Goal: Task Accomplishment & Management: Use online tool/utility

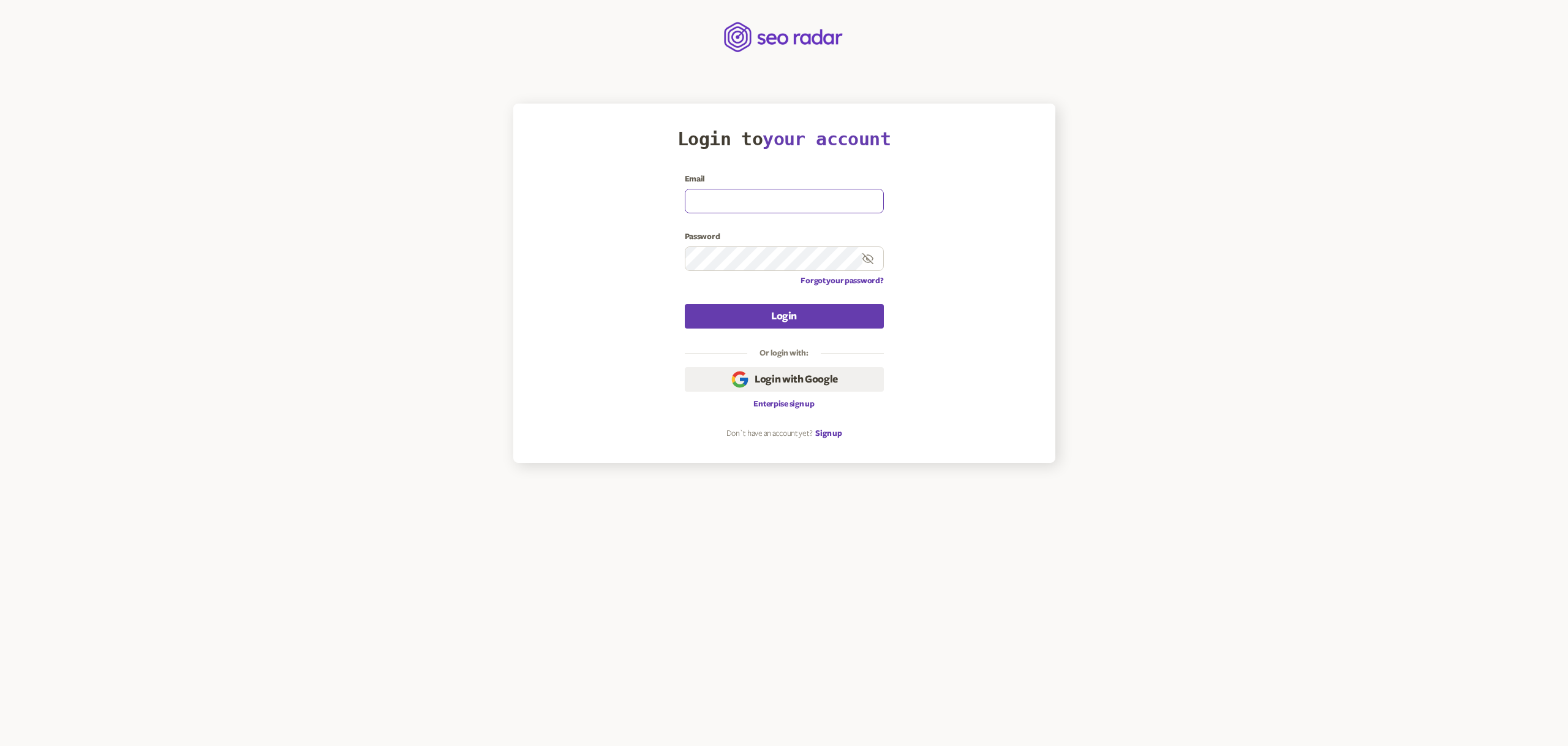
click at [733, 204] on input at bounding box center [784, 200] width 198 height 23
paste input "8 email-email8@gmail.com"
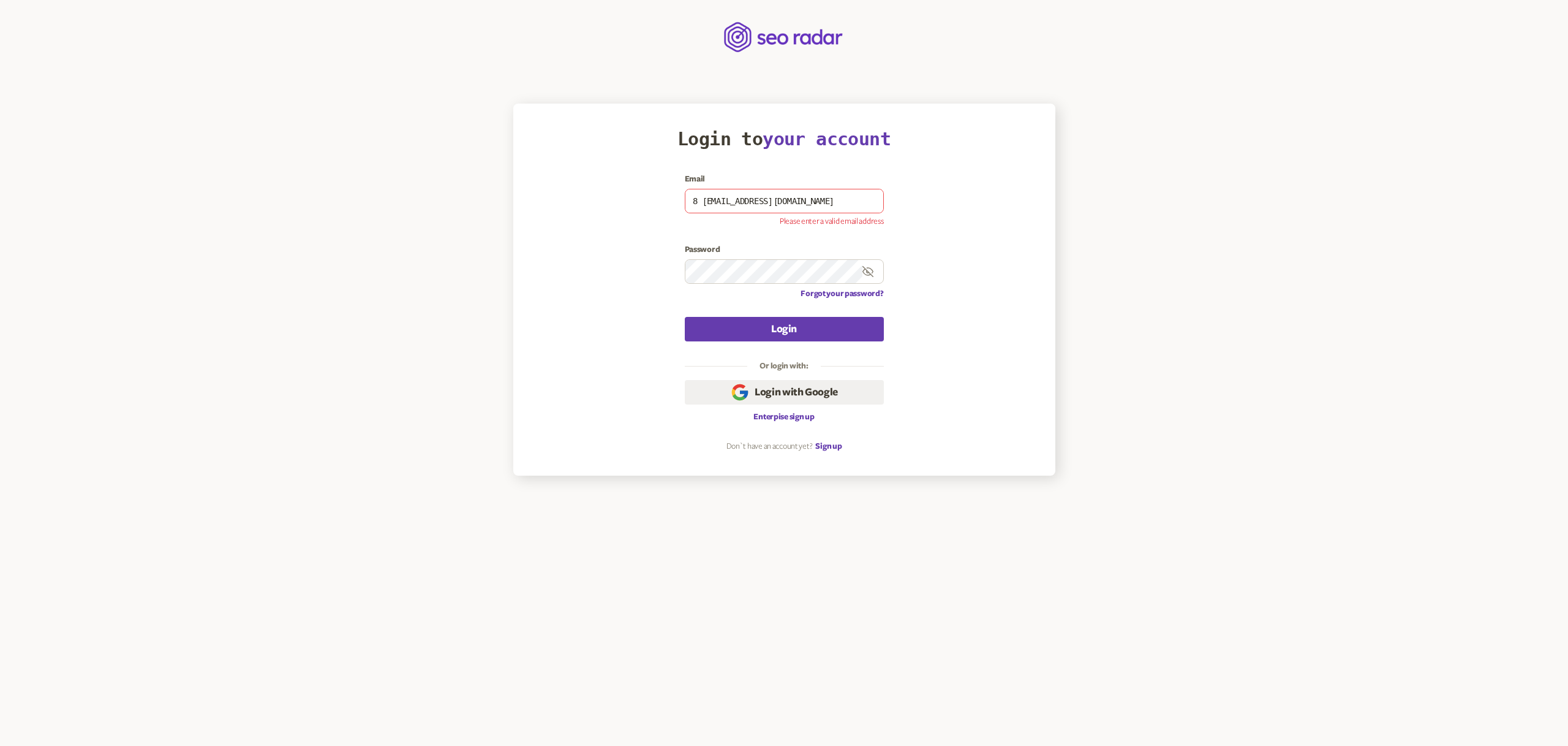
click at [1049, 398] on article "Login to your account Email 8 email-email8@gmail.com Please enter a valid email…" at bounding box center [784, 290] width 542 height 372
drag, startPoint x: 700, startPoint y: 200, endPoint x: 700, endPoint y: 218, distance: 18.0
click at [701, 202] on input "8 email-email8@gmail.com" at bounding box center [784, 200] width 198 height 23
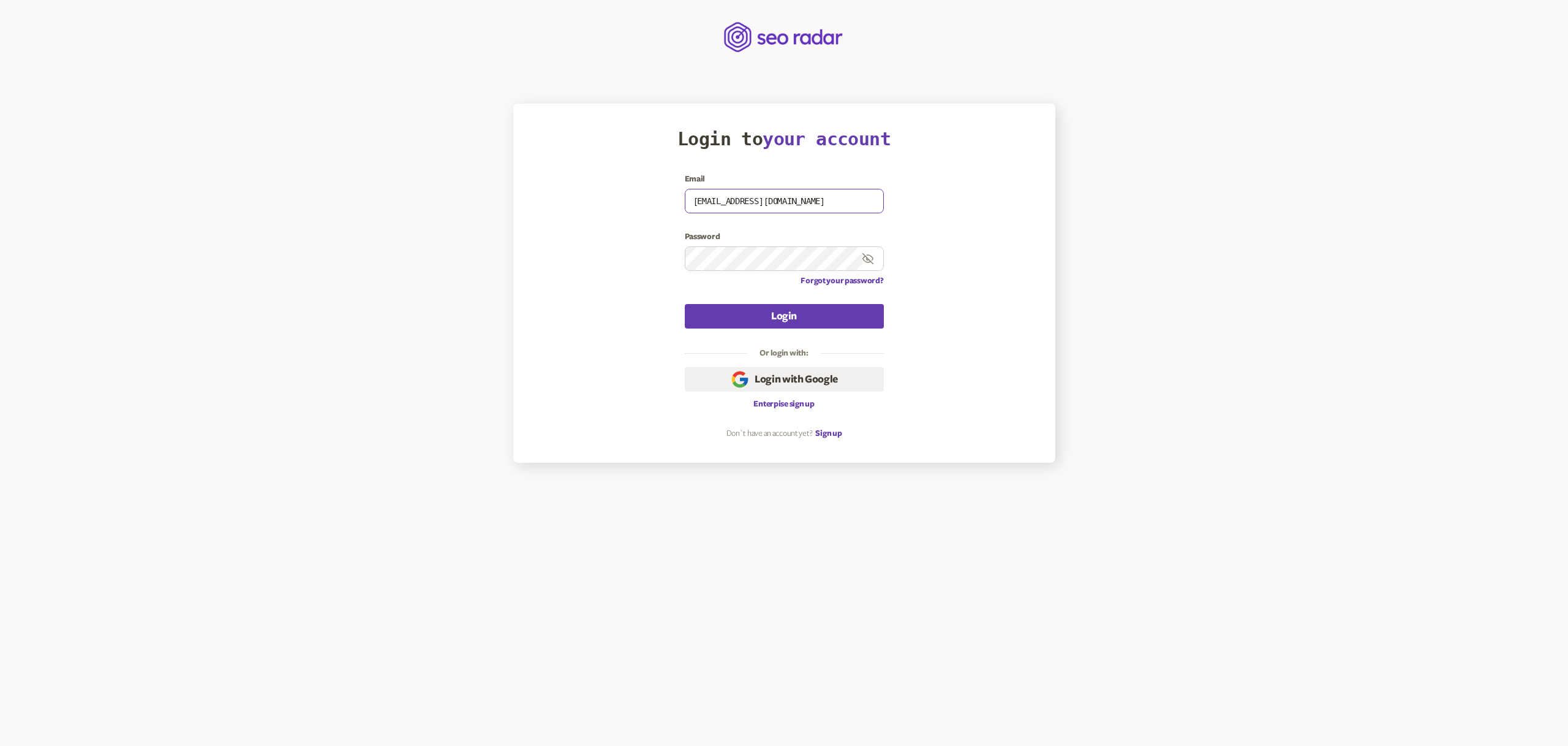
type input "email-email8@gmail.com"
click at [779, 315] on button "Login" at bounding box center [784, 316] width 199 height 24
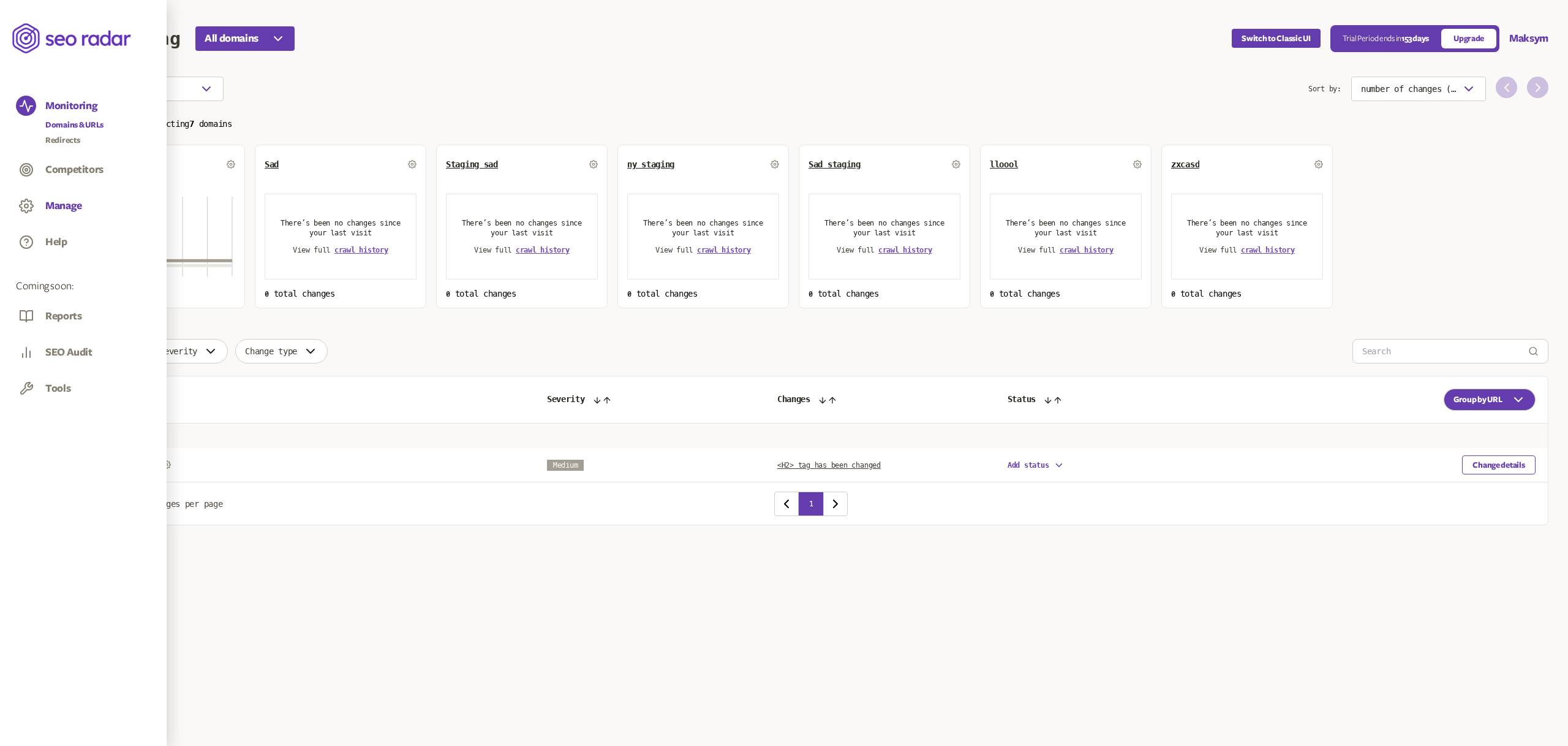
click at [64, 209] on button "Manage" at bounding box center [64, 205] width 37 height 14
click at [66, 225] on link "Redirects" at bounding box center [74, 228] width 58 height 12
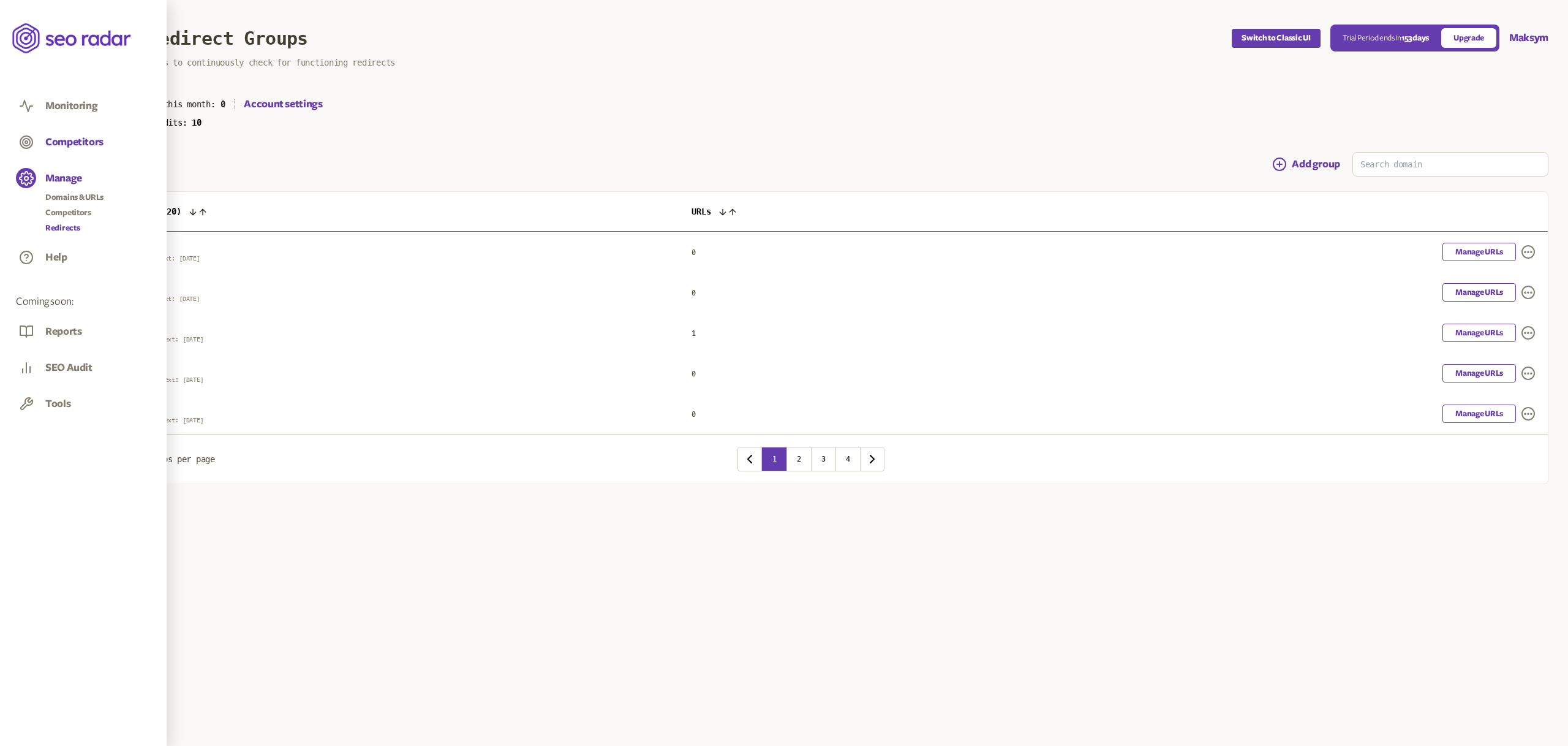
click at [76, 141] on button "Competitors" at bounding box center [74, 142] width 58 height 14
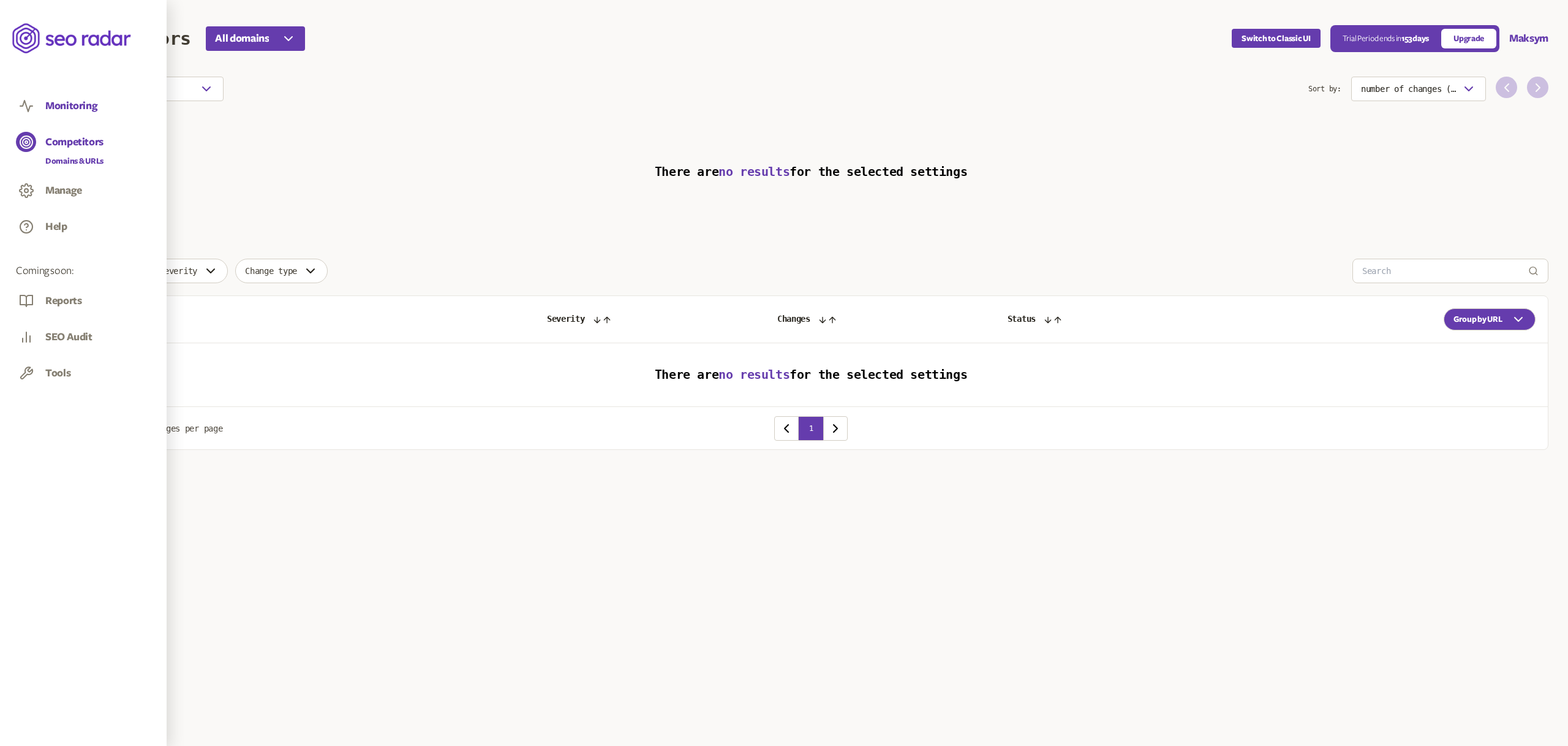
click at [59, 103] on button "Monitoring" at bounding box center [71, 105] width 52 height 14
click at [59, 202] on button "Manage" at bounding box center [64, 205] width 37 height 14
click at [58, 253] on button "Help" at bounding box center [56, 257] width 22 height 14
click at [66, 175] on button "Manage" at bounding box center [64, 178] width 37 height 14
click at [66, 222] on link "Redirects" at bounding box center [74, 228] width 58 height 12
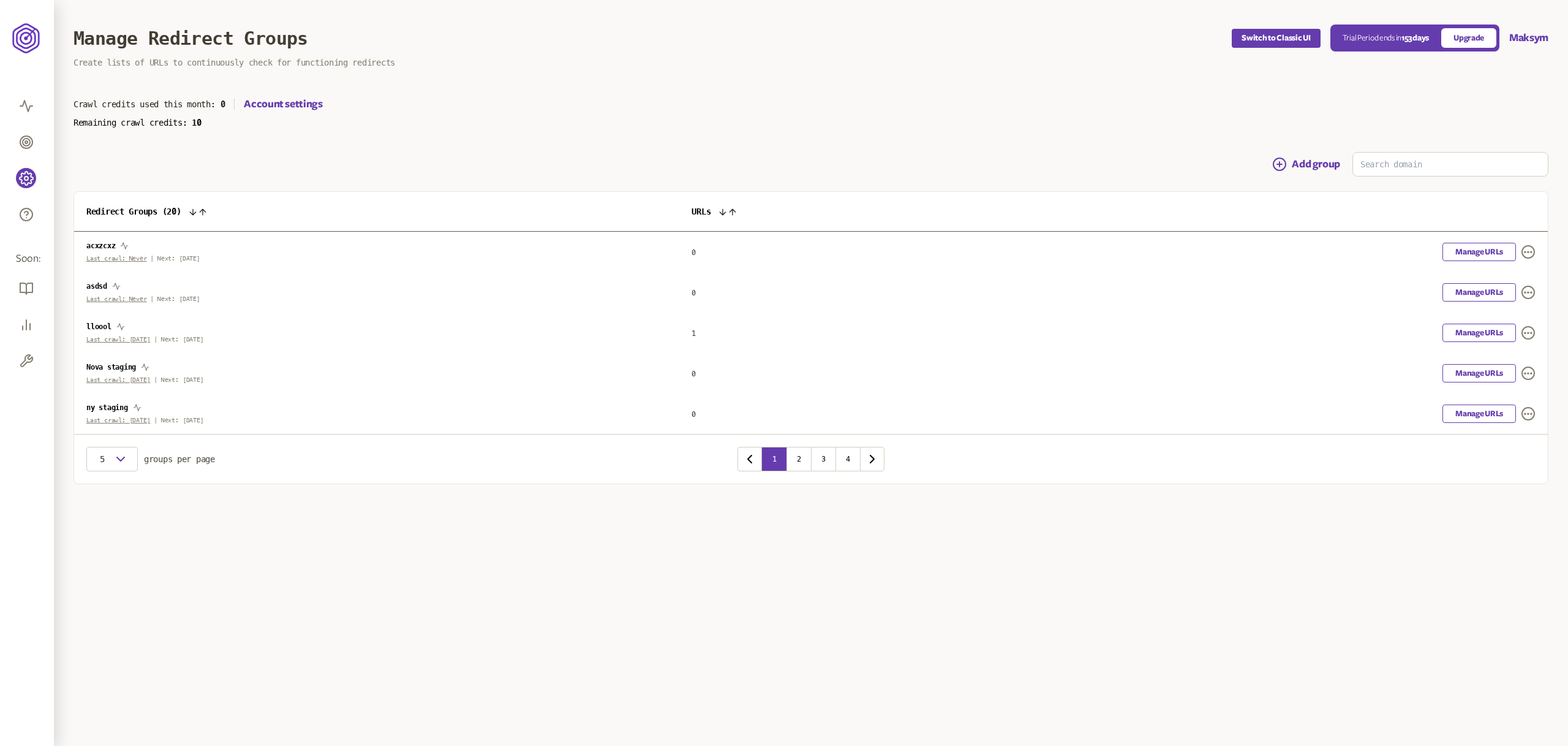
click at [114, 258] on span "Last crawl: Never" at bounding box center [116, 258] width 60 height 6
click at [125, 258] on span "Last crawl: Never" at bounding box center [116, 258] width 60 height 6
drag, startPoint x: 146, startPoint y: 258, endPoint x: 86, endPoint y: 256, distance: 60.0
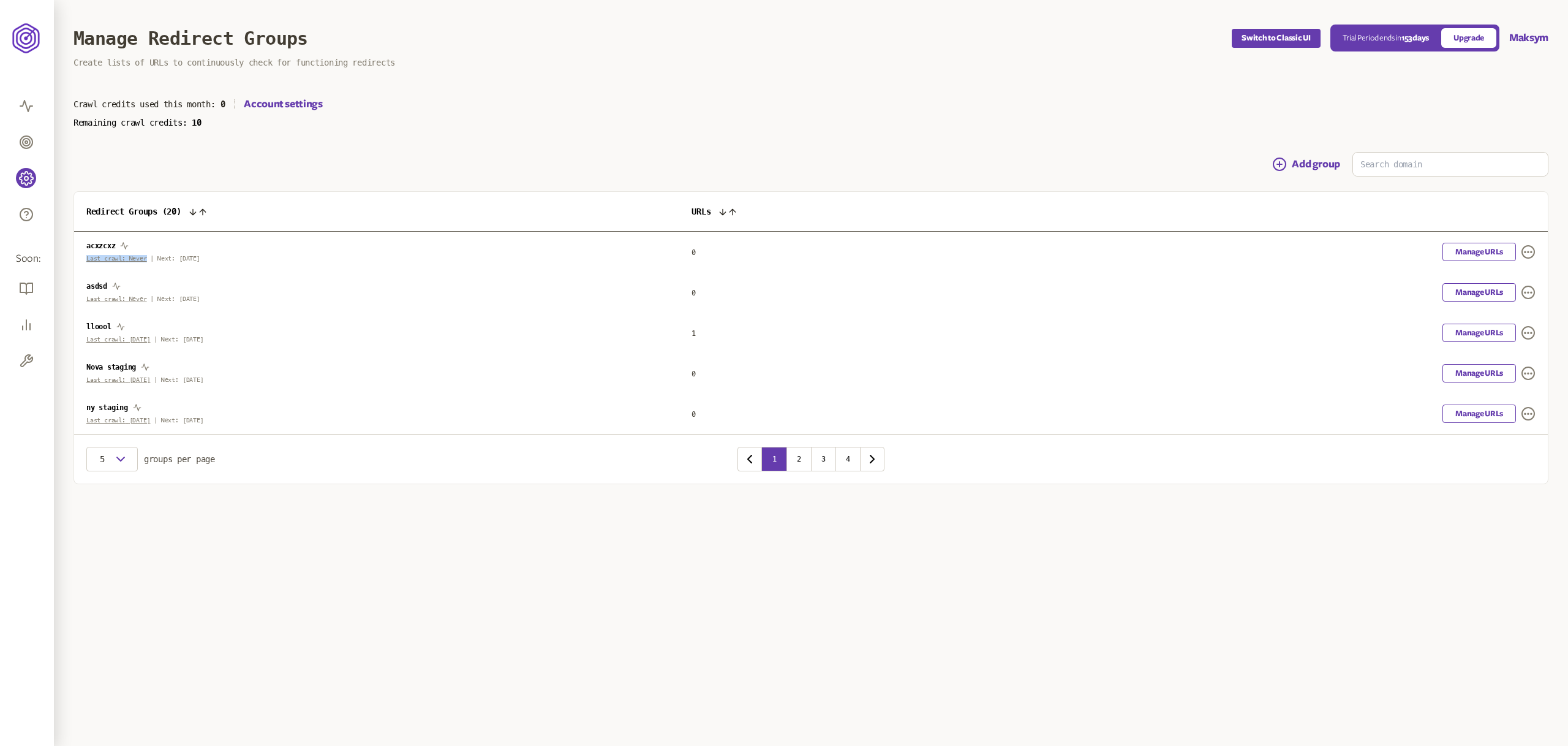
click at [84, 256] on td "acxzcxz Last crawl: Never | Next: [DATE]" at bounding box center [377, 252] width 605 height 41
click at [1491, 247] on link "Manage URLs" at bounding box center [1479, 252] width 73 height 19
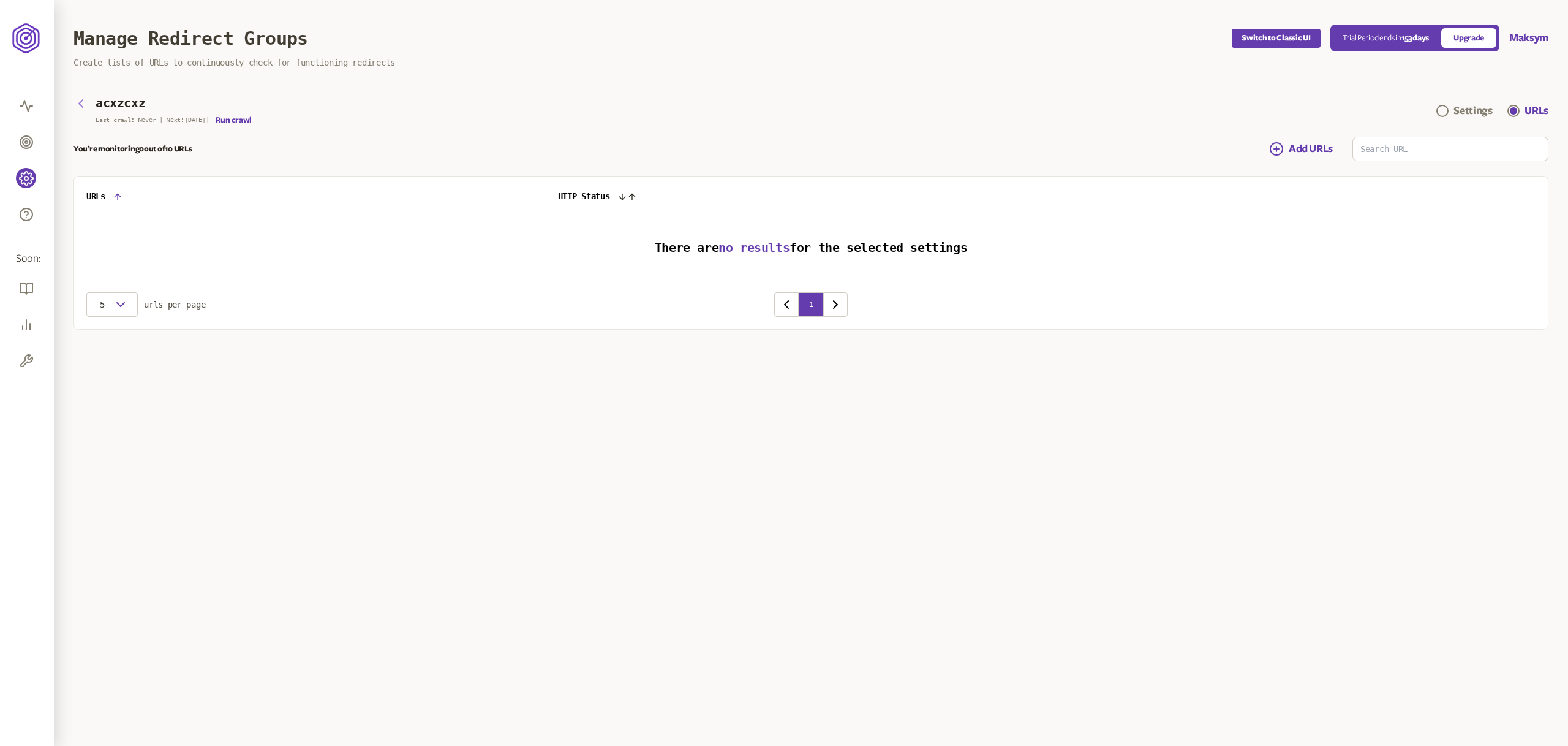
click at [80, 104] on icon "button" at bounding box center [80, 103] width 4 height 7
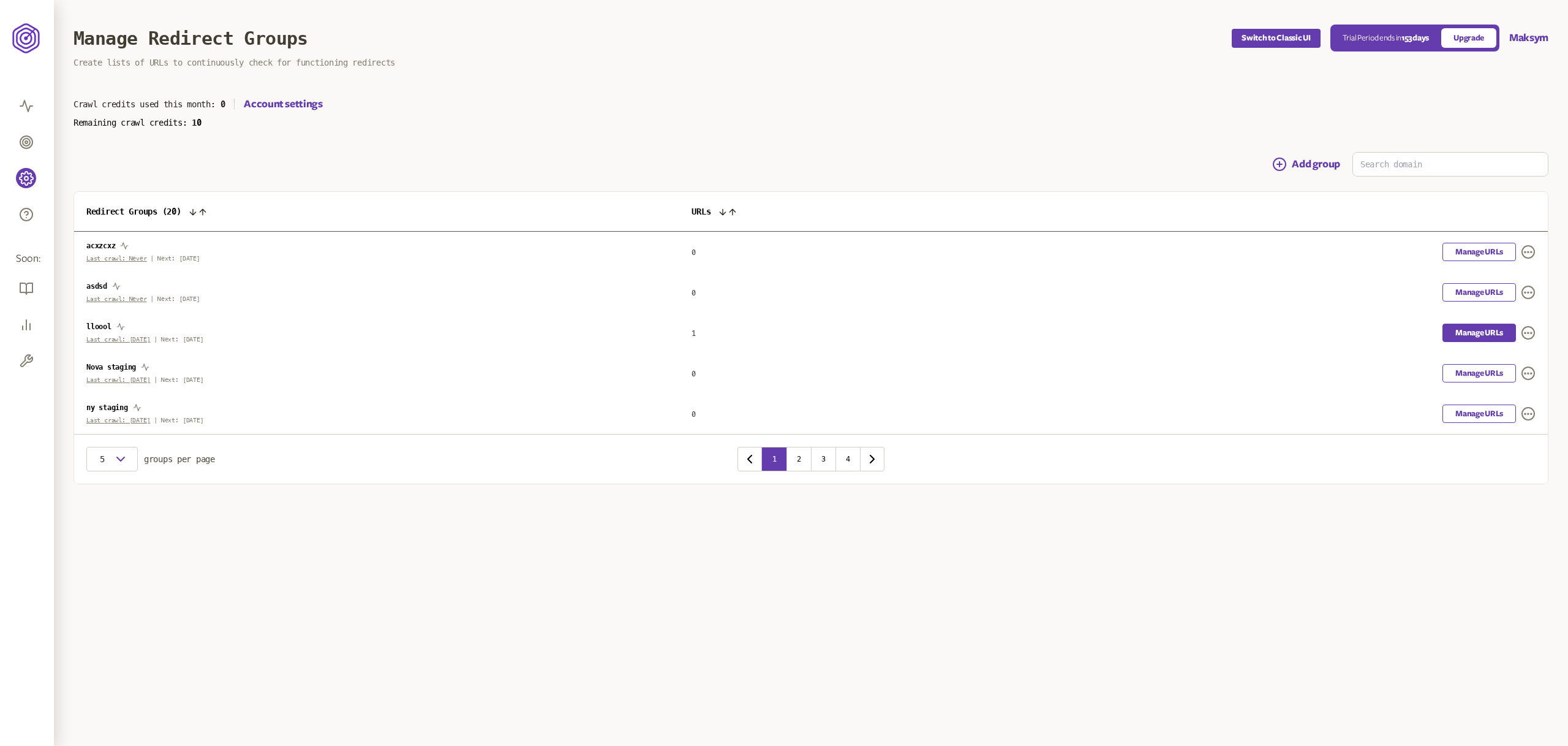
click at [1461, 328] on link "Manage URLs" at bounding box center [1479, 332] width 73 height 19
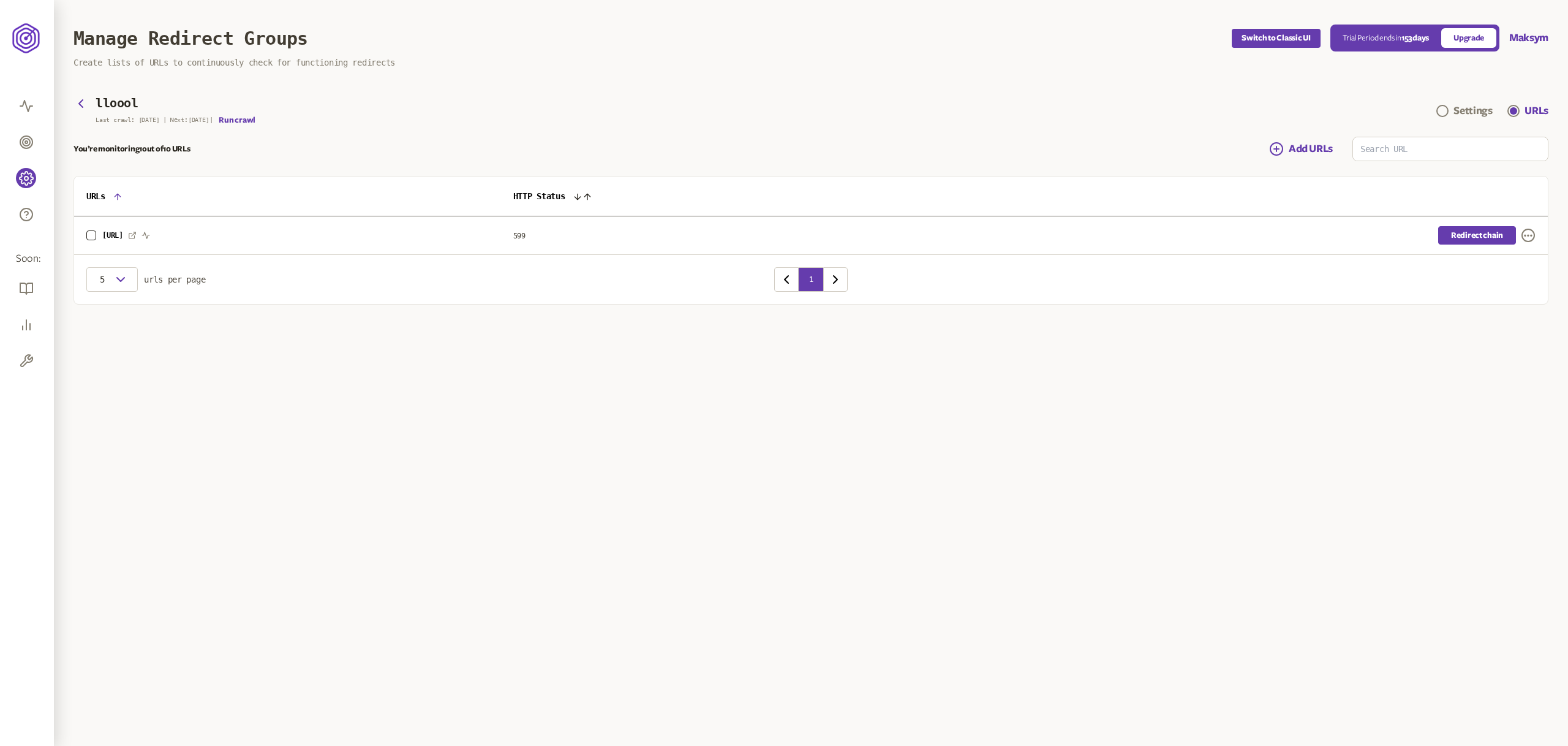
click at [1479, 233] on link "Redirect chain" at bounding box center [1477, 235] width 78 height 19
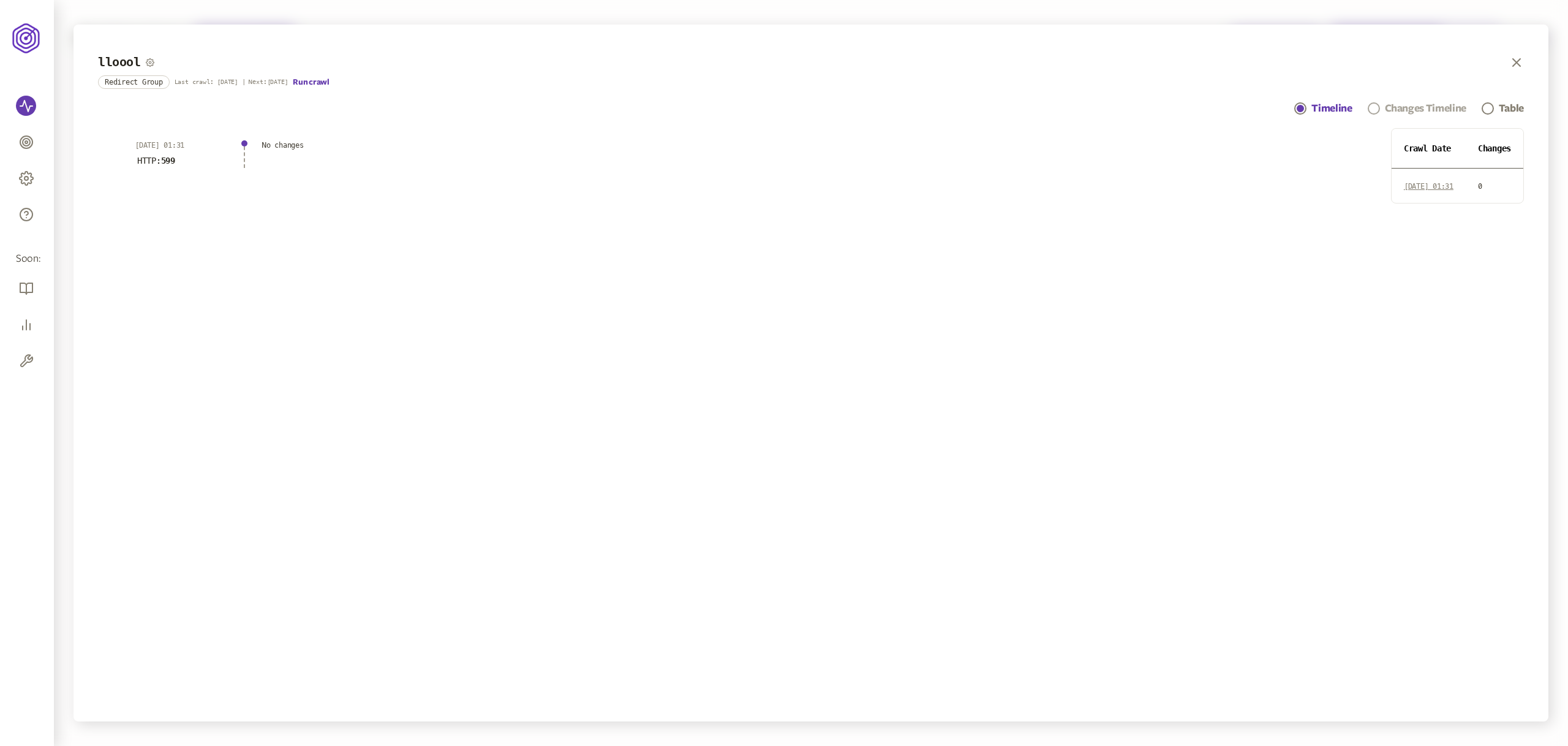
click at [1424, 109] on div "Changes Timeline" at bounding box center [1426, 109] width 81 height 14
click at [1513, 109] on div "Table" at bounding box center [1511, 109] width 25 height 14
click at [1512, 65] on icon "button" at bounding box center [1517, 63] width 14 height 14
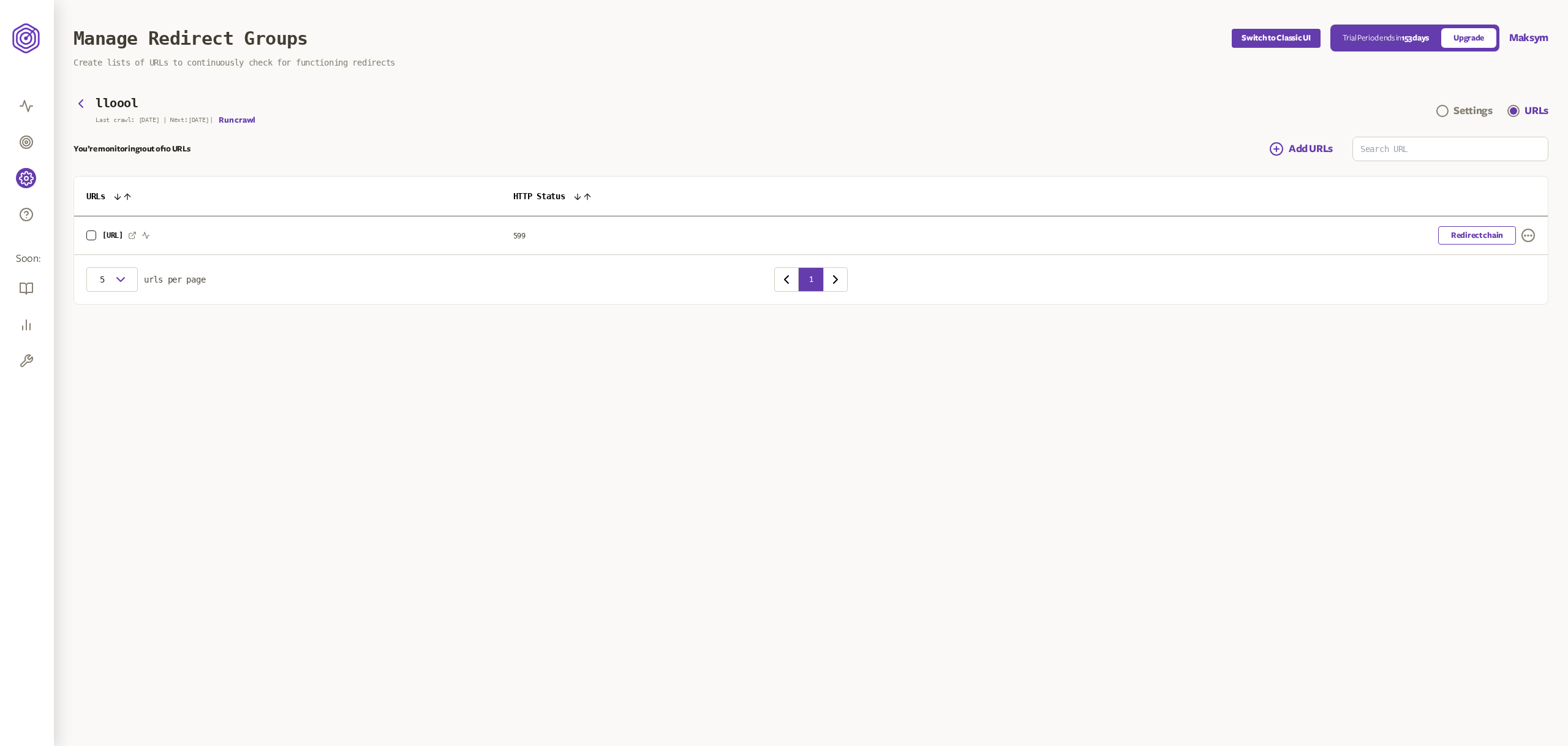
click at [88, 104] on div "lloool Last crawl: [DATE] | Next: [DATE] | Run crawl" at bounding box center [164, 111] width 182 height 29
click at [83, 104] on icon "button" at bounding box center [80, 104] width 14 height 14
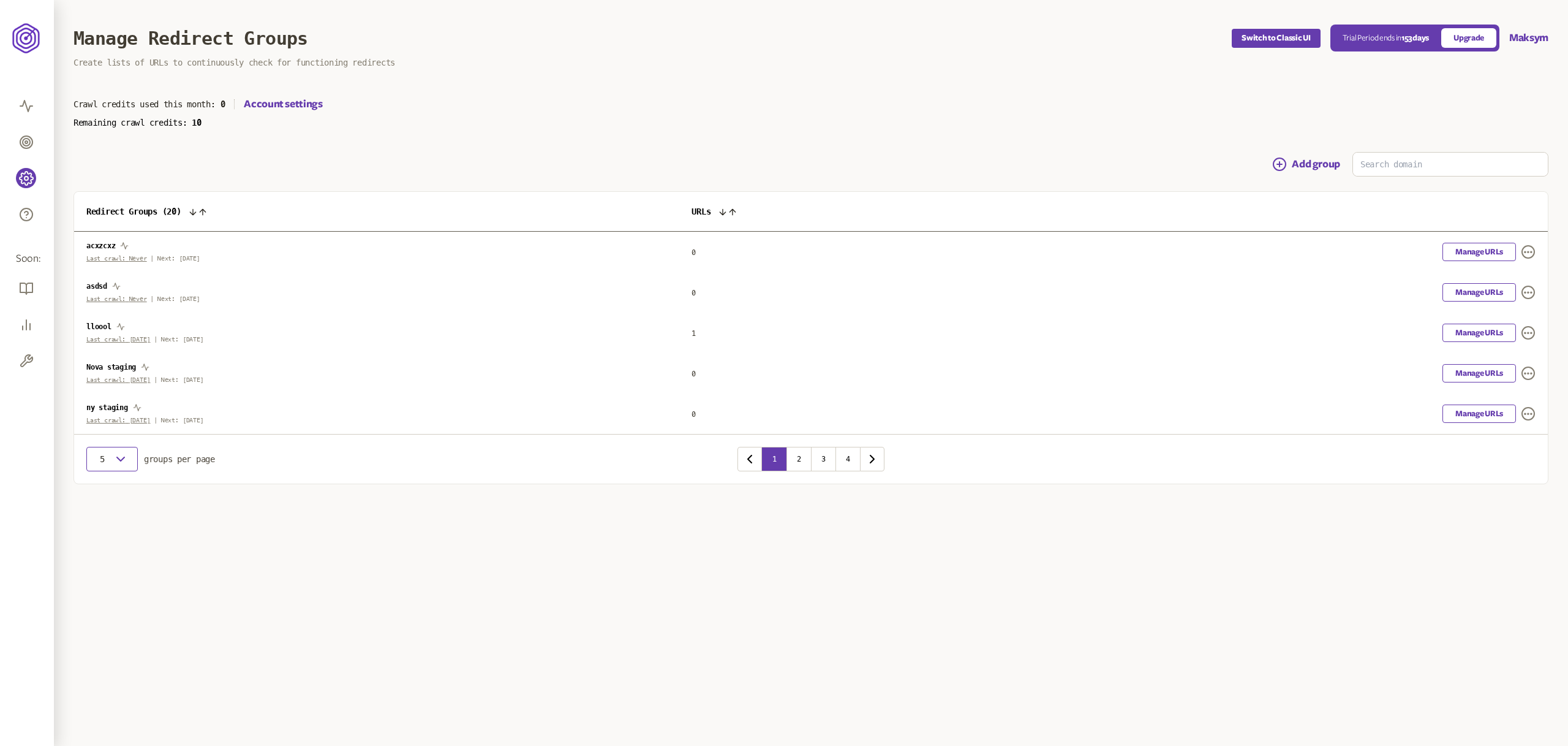
click at [123, 455] on icon "button" at bounding box center [121, 459] width 14 height 14
click at [99, 511] on div "20" at bounding box center [113, 512] width 32 height 10
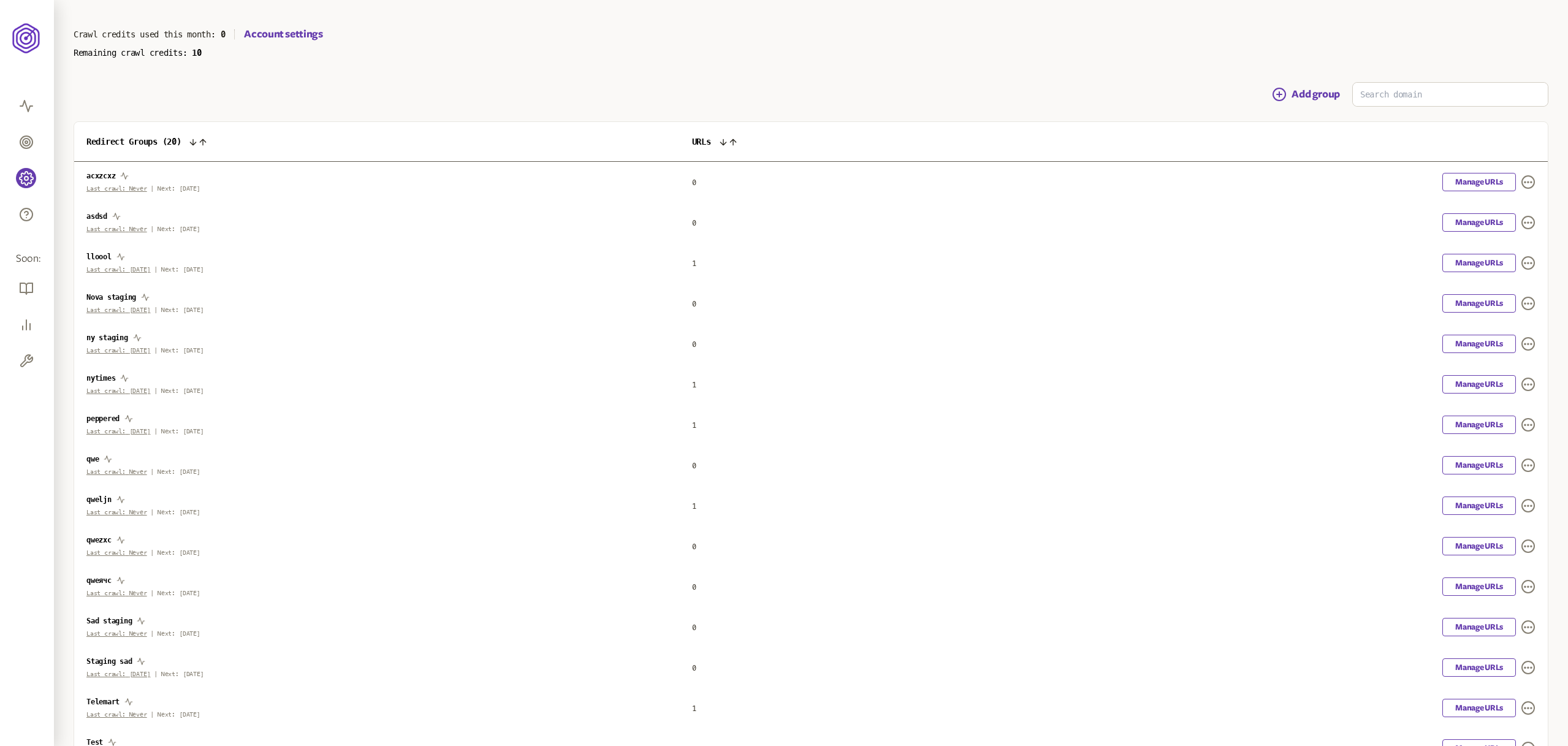
scroll to position [84, 0]
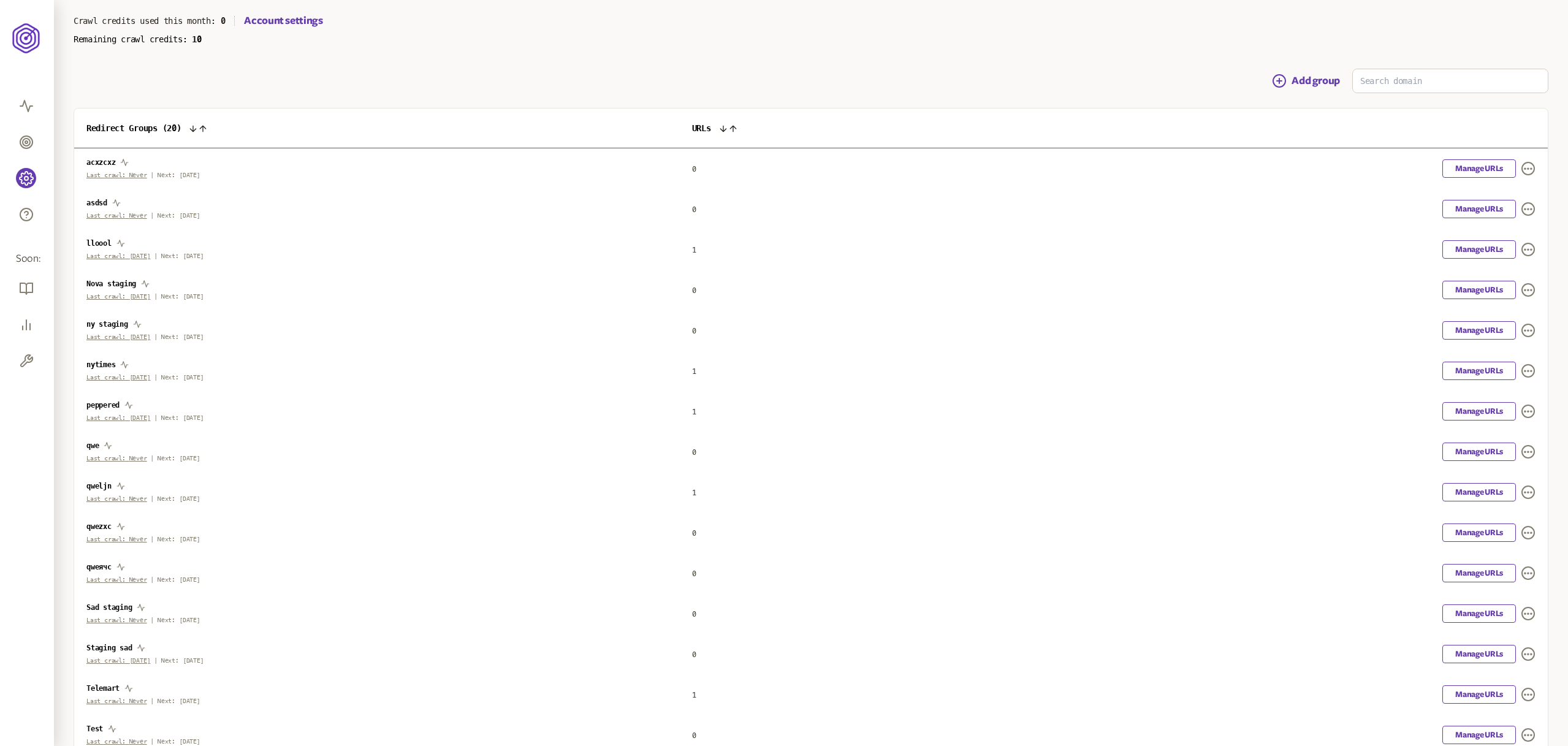
click at [711, 126] on span "URLs" at bounding box center [702, 128] width 19 height 10
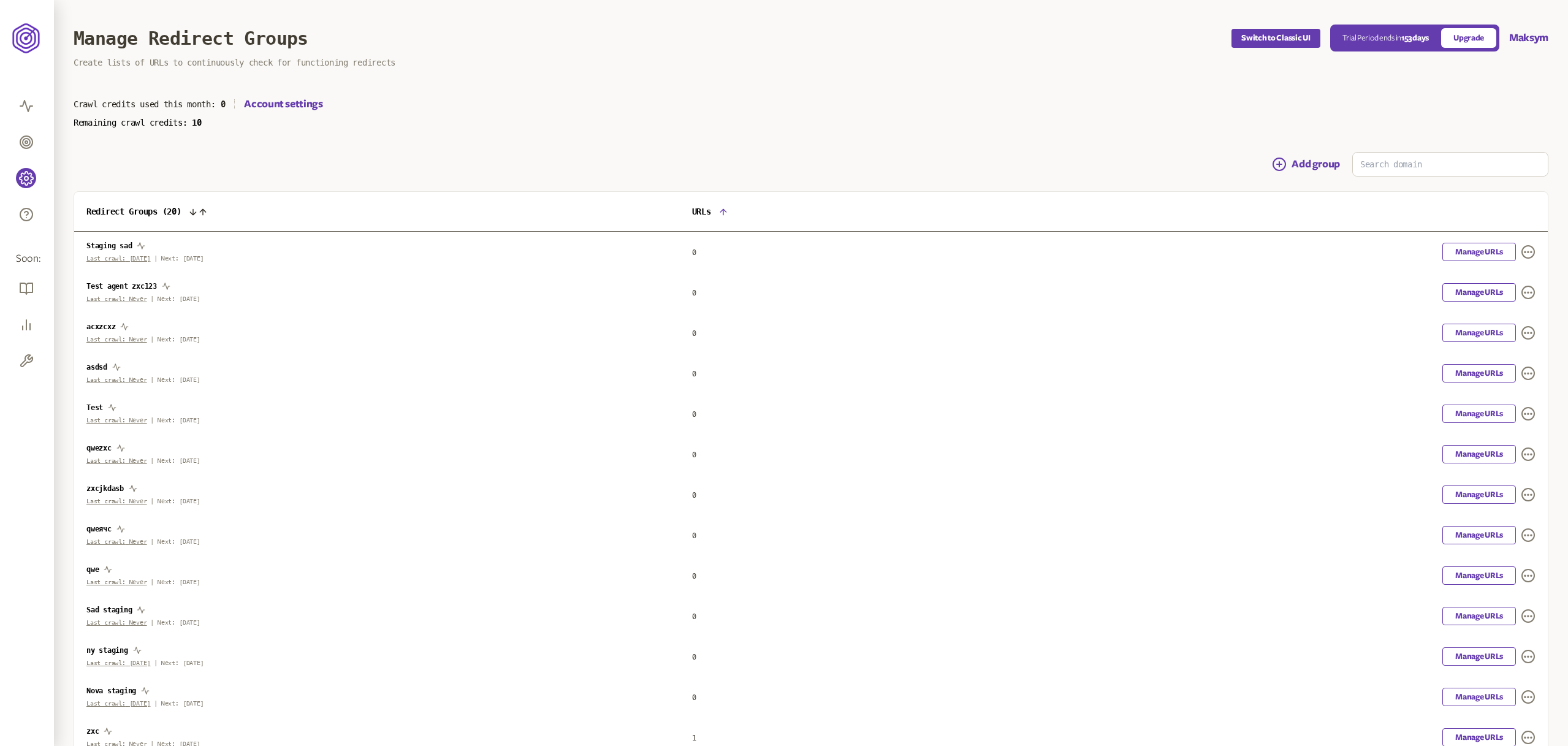
click at [711, 216] on span "URLs" at bounding box center [702, 212] width 19 height 10
click at [1459, 254] on link "Manage URLs" at bounding box center [1479, 252] width 73 height 19
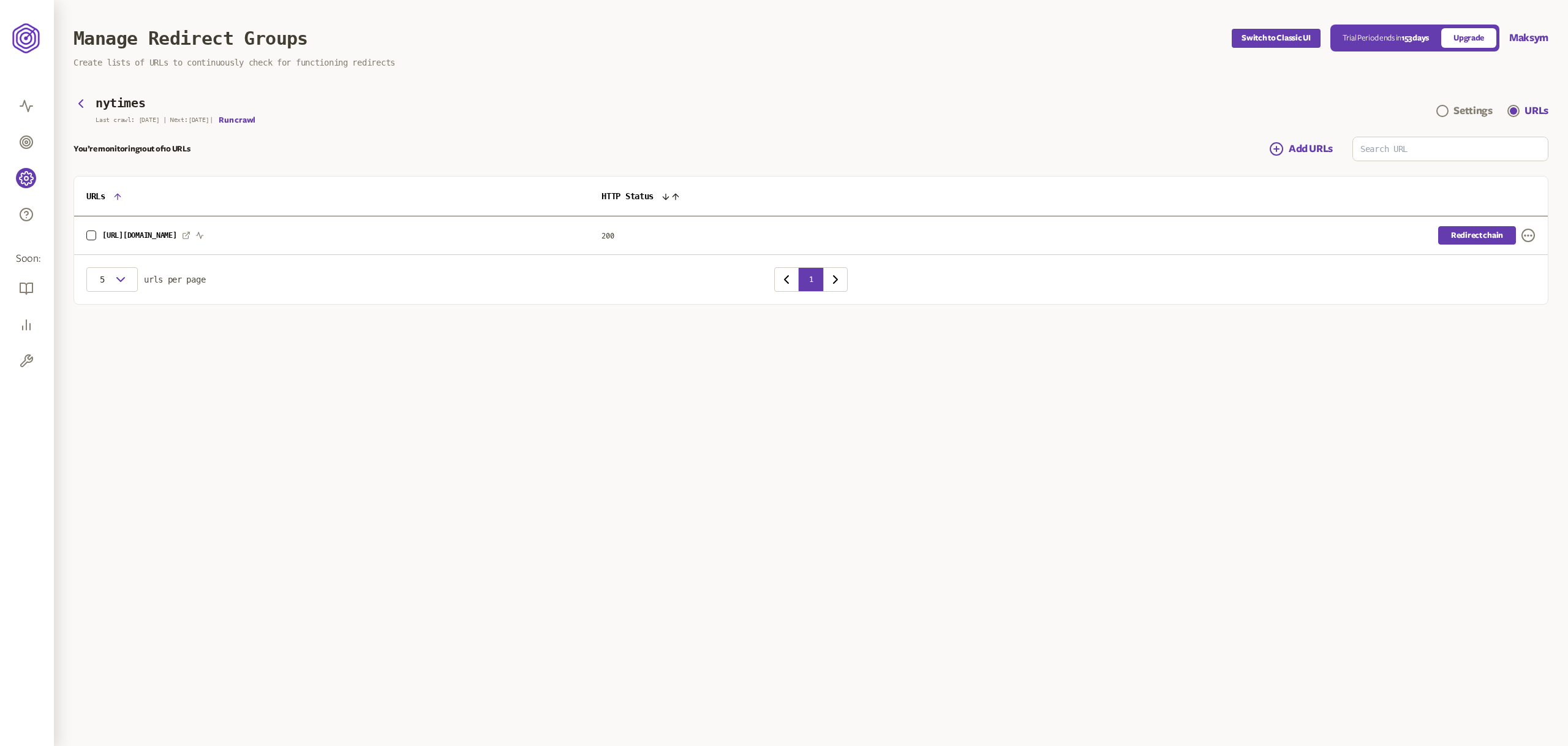
click at [1477, 234] on link "Redirect chain" at bounding box center [1477, 235] width 78 height 19
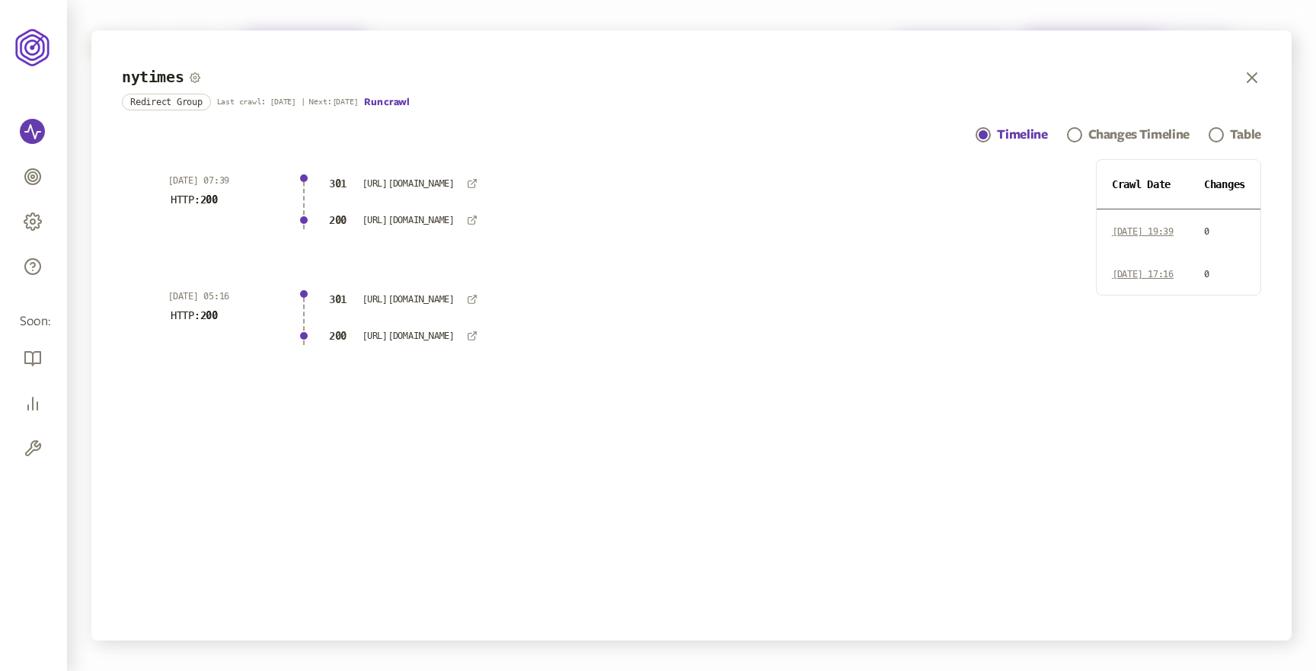
click at [672, 208] on div "301 [URL][DOMAIN_NAME] 200 [URL][DOMAIN_NAME]" at bounding box center [695, 201] width 739 height 55
click at [1243, 128] on div "Table" at bounding box center [1245, 135] width 31 height 18
click at [1234, 133] on div "Table" at bounding box center [1245, 135] width 31 height 18
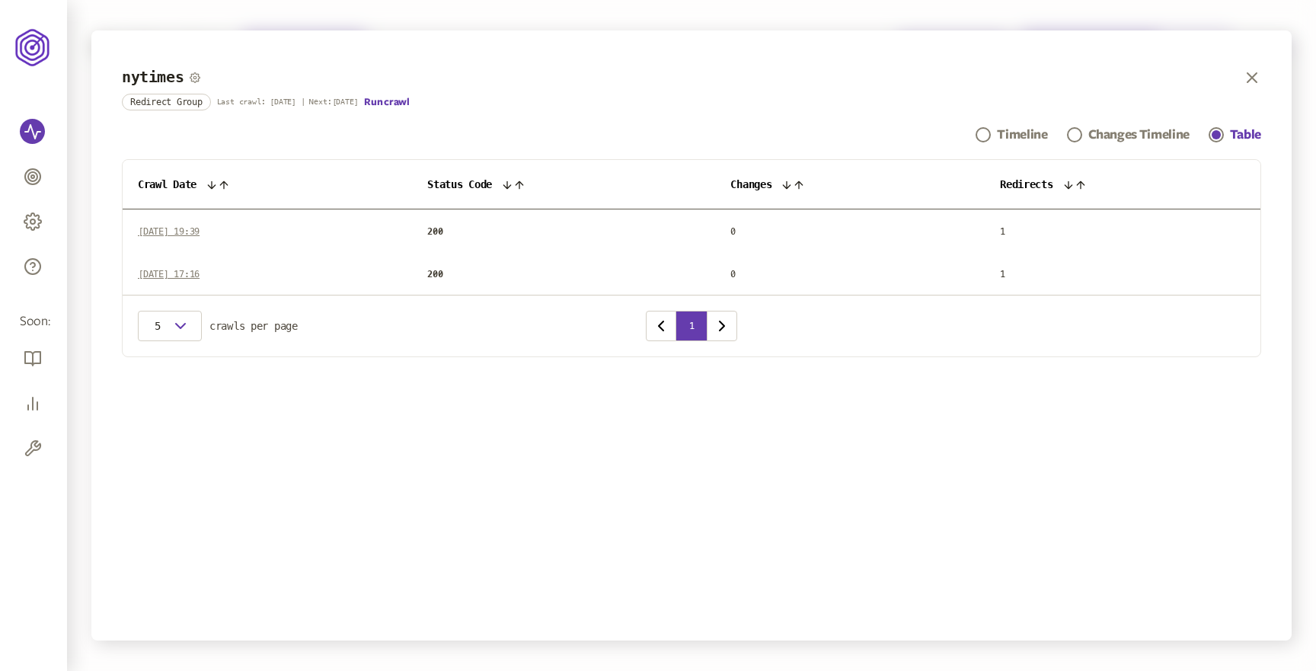
click at [199, 234] on span "[DATE] 19:39" at bounding box center [169, 231] width 62 height 11
